Goal: Information Seeking & Learning: Learn about a topic

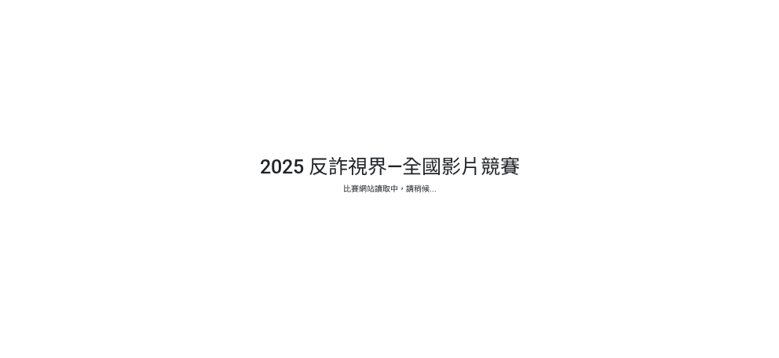
select select "13146"
select select "vote"
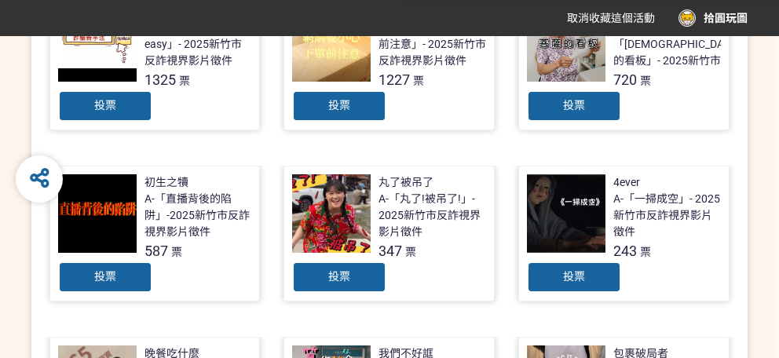
scroll to position [350, 0]
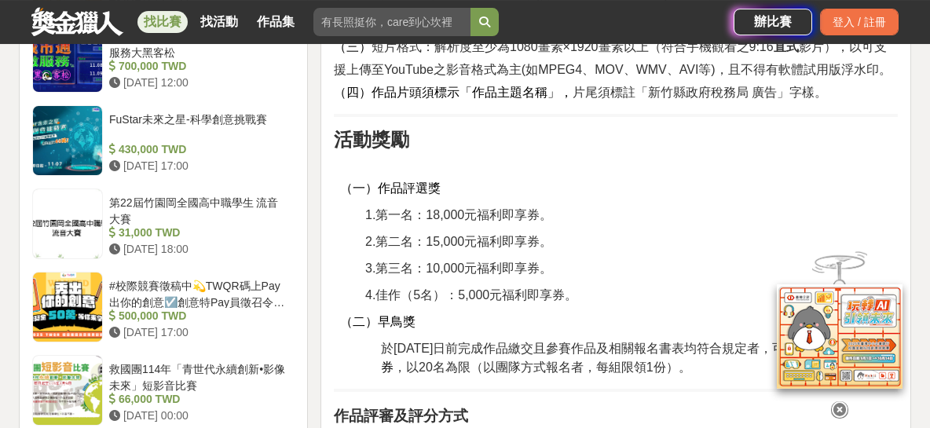
scroll to position [1627, 0]
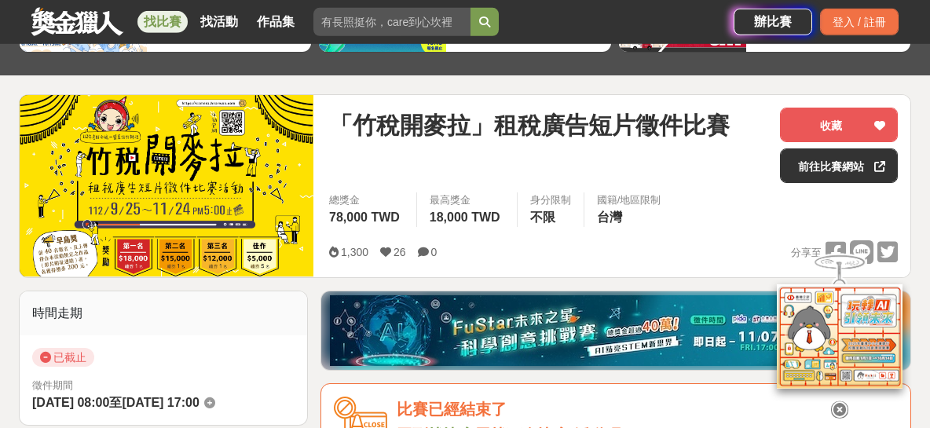
scroll to position [262, 0]
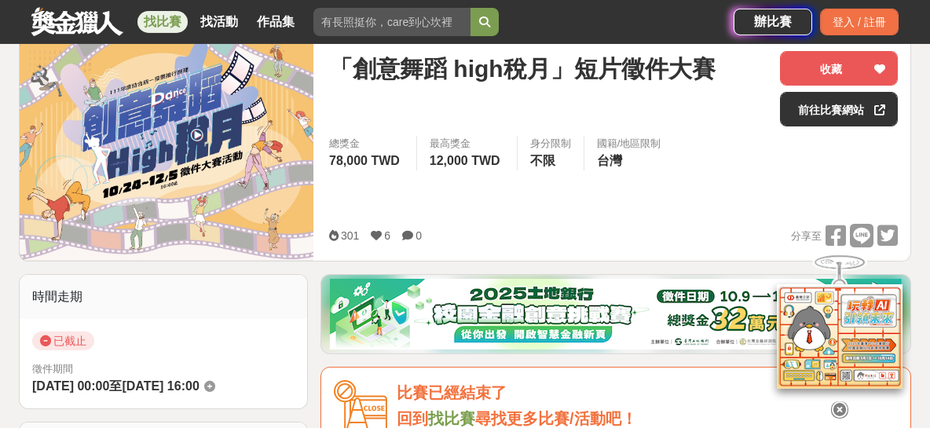
scroll to position [174, 0]
